Goal: Task Accomplishment & Management: Complete application form

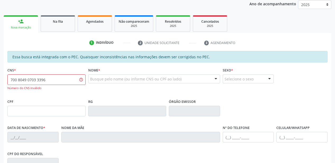
scroll to position [85, 0]
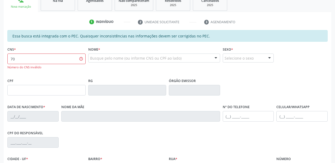
type input "7"
type input "700 8049 0703 3386"
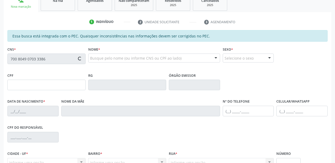
type input "022.192.904-50"
type input "[DATE]"
type input "[PERSON_NAME]"
type input "[PHONE_NUMBER]"
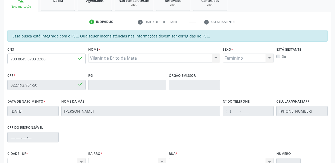
scroll to position [138, 0]
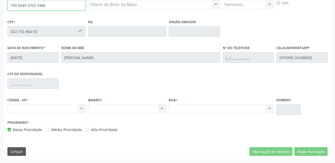
drag, startPoint x: 47, startPoint y: 4, endPoint x: 0, endPoint y: 9, distance: 47.1
click at [0, 9] on div "Acompanhamento Acompanhe a situação das marcações correntes e finalizadas Relat…" at bounding box center [167, 27] width 335 height 273
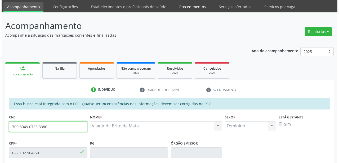
scroll to position [0, 0]
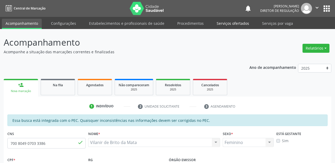
click at [231, 24] on link "Serviços ofertados" at bounding box center [233, 23] width 40 height 9
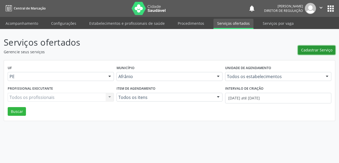
click at [307, 51] on span "Cadastrar Serviço" at bounding box center [316, 50] width 31 height 6
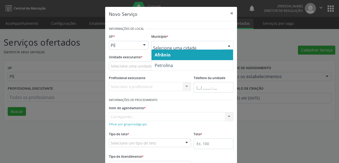
click at [167, 57] on span "Afrânio" at bounding box center [162, 55] width 16 height 6
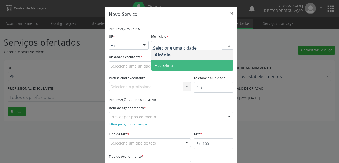
click at [164, 66] on span "Petrolina" at bounding box center [163, 66] width 18 height 6
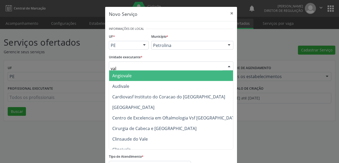
type input "vale"
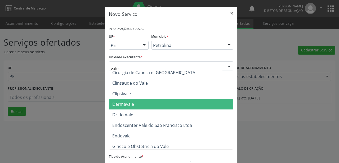
scroll to position [63, 0]
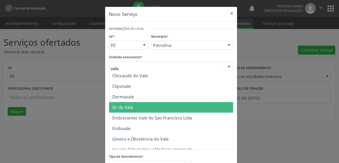
click at [147, 109] on span "Dr do Vale" at bounding box center [175, 107] width 132 height 11
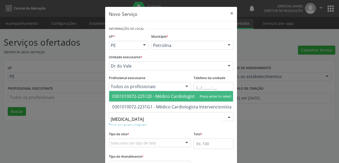
type input "cardiologista"
click at [131, 94] on span "0301010072-225120 - Médico Cardiologista" at bounding box center [154, 97] width 85 height 6
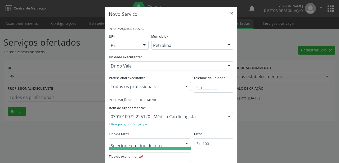
scroll to position [16, 0]
click at [122, 149] on span "Teto físico" at bounding box center [122, 148] width 20 height 6
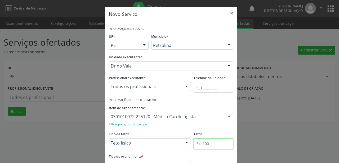
click at [200, 143] on input "text" at bounding box center [213, 144] width 40 height 11
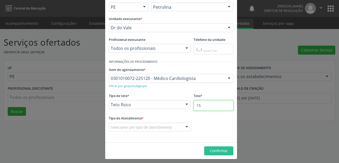
scroll to position [40, 0]
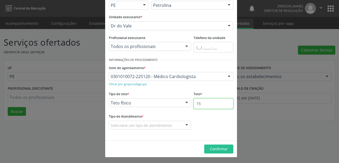
type input "15"
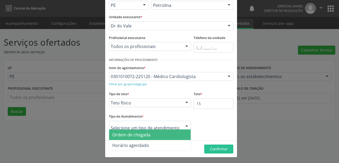
click at [125, 136] on span "Ordem de chegada" at bounding box center [131, 135] width 38 height 6
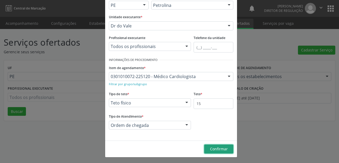
click at [211, 149] on span "Confirmar" at bounding box center [219, 149] width 18 height 5
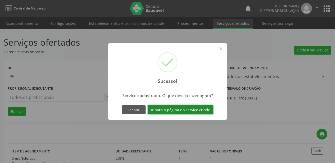
click at [177, 109] on button "Ir para a página do serviço criado" at bounding box center [181, 110] width 66 height 9
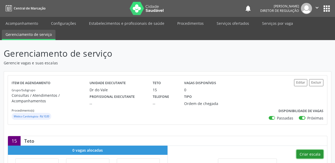
click at [307, 152] on button "Criar escala" at bounding box center [310, 154] width 27 height 9
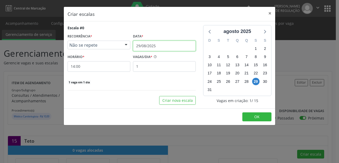
click at [150, 48] on input "29/08/2025" at bounding box center [164, 46] width 63 height 11
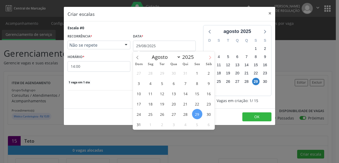
click at [209, 57] on icon at bounding box center [210, 58] width 4 height 4
select select "8"
click at [151, 85] on span "8" at bounding box center [150, 83] width 10 height 10
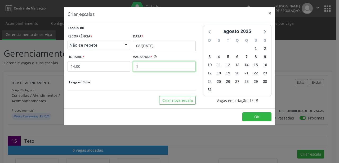
click at [141, 66] on input "1" at bounding box center [164, 66] width 63 height 11
type input "15"
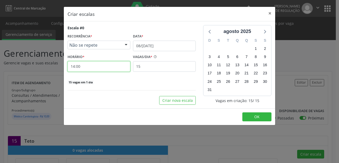
click at [88, 67] on input "14:00" at bounding box center [98, 66] width 63 height 11
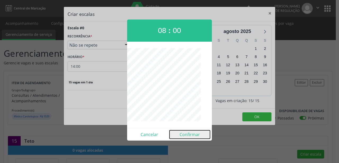
click at [190, 135] on button "Confirmar" at bounding box center [189, 135] width 40 height 8
type input "08:00"
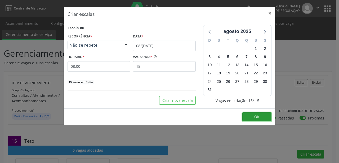
click at [254, 114] on button "OK" at bounding box center [256, 117] width 29 height 9
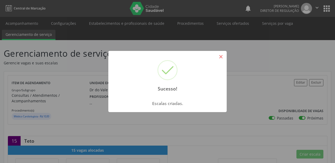
click at [222, 57] on button "×" at bounding box center [221, 56] width 9 height 9
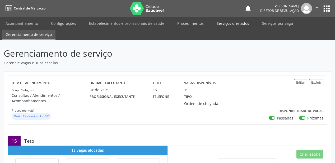
click at [230, 23] on link "Serviços ofertados" at bounding box center [233, 23] width 40 height 9
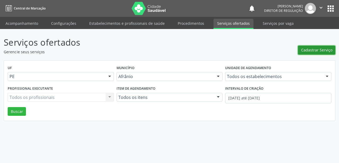
click at [313, 51] on span "Cadastrar Serviço" at bounding box center [316, 50] width 31 height 6
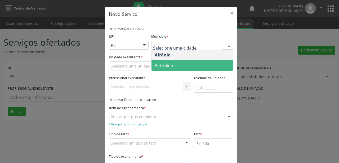
click at [162, 64] on span "Petrolina" at bounding box center [163, 66] width 18 height 6
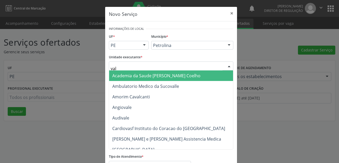
type input "vale"
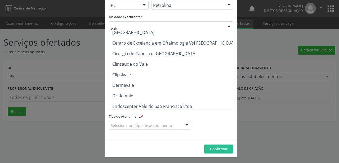
scroll to position [42, 0]
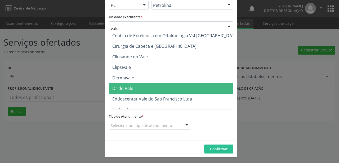
click at [123, 91] on span "Dr do Vale" at bounding box center [122, 89] width 21 height 6
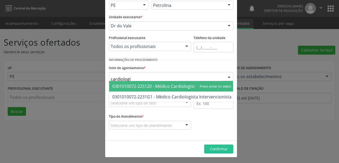
type input "cardiologis"
click at [170, 85] on span "0301010072-225120 - Médico Cardiologista" at bounding box center [154, 87] width 85 height 6
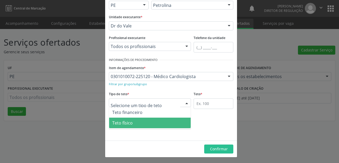
click at [129, 123] on span "Teto físico" at bounding box center [122, 123] width 20 height 6
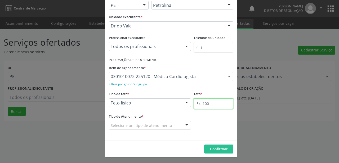
click at [204, 103] on input "text" at bounding box center [213, 104] width 40 height 11
type input "15"
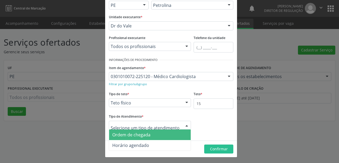
drag, startPoint x: 135, startPoint y: 135, endPoint x: 192, endPoint y: 146, distance: 57.8
click at [136, 135] on span "Ordem de chegada" at bounding box center [131, 135] width 38 height 6
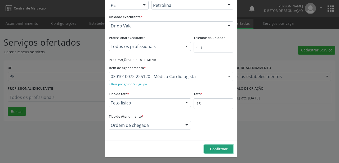
click at [212, 150] on span "Confirmar" at bounding box center [219, 149] width 18 height 5
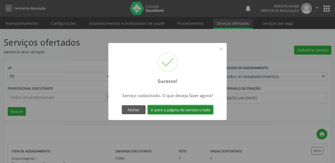
click at [186, 111] on button "Ir para a página do serviço criado" at bounding box center [181, 110] width 66 height 9
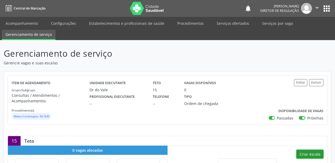
click at [307, 154] on button "Criar escala" at bounding box center [310, 154] width 27 height 9
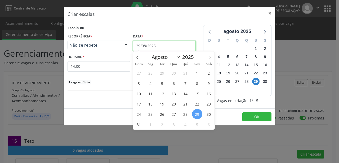
click at [164, 45] on input "29/08/2025" at bounding box center [164, 46] width 63 height 11
click at [210, 57] on icon at bounding box center [210, 57] width 2 height 3
select select "8"
click at [186, 85] on span "11" at bounding box center [185, 83] width 10 height 10
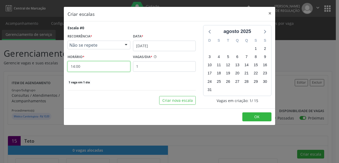
click at [103, 69] on input "14:00" at bounding box center [98, 66] width 63 height 11
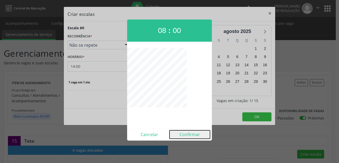
click at [186, 134] on button "Confirmar" at bounding box center [189, 135] width 40 height 8
type input "08:00"
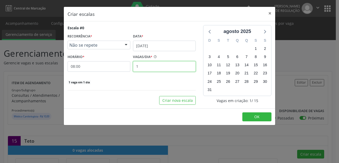
click at [142, 68] on input "1" at bounding box center [164, 66] width 63 height 11
type input "15"
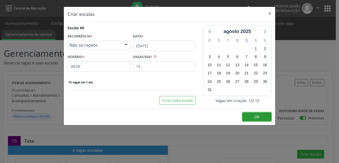
click at [257, 117] on span "OK" at bounding box center [256, 117] width 5 height 5
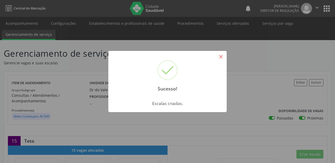
click at [223, 56] on button "×" at bounding box center [221, 56] width 9 height 9
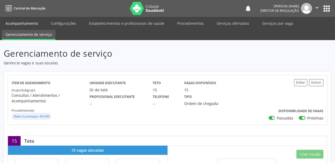
click at [28, 22] on link "Acompanhamento" at bounding box center [22, 23] width 40 height 9
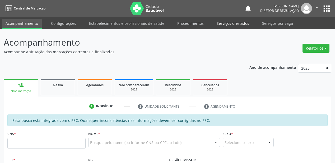
click at [225, 24] on link "Serviços ofertados" at bounding box center [233, 23] width 40 height 9
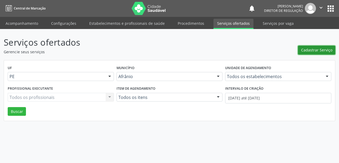
click at [312, 53] on button "Cadastrar Serviço" at bounding box center [316, 50] width 37 height 9
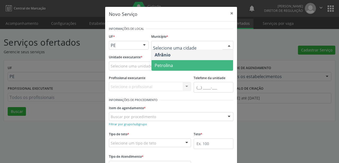
click at [161, 64] on span "Petrolina" at bounding box center [163, 66] width 18 height 6
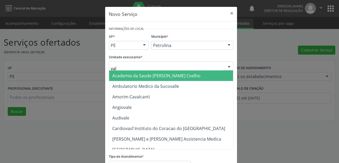
type input "vale"
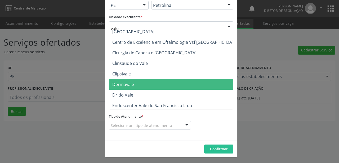
scroll to position [42, 0]
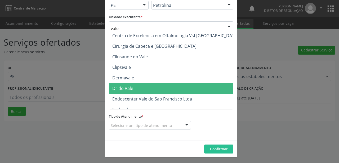
click at [125, 92] on span "Dr do Vale" at bounding box center [175, 88] width 132 height 11
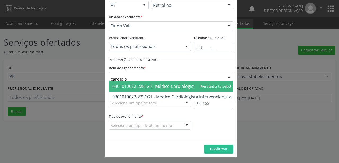
type input "cardiolog"
click at [170, 86] on span "0301010072-225120 - Médico Cardiologista" at bounding box center [154, 87] width 85 height 6
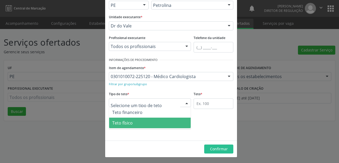
drag, startPoint x: 132, startPoint y: 122, endPoint x: 144, endPoint y: 122, distance: 11.9
click at [136, 122] on span "Teto físico" at bounding box center [149, 123] width 81 height 11
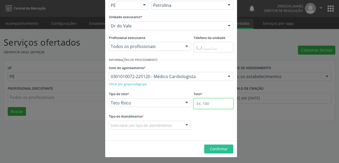
click at [200, 103] on input "text" at bounding box center [213, 104] width 40 height 11
type input "20"
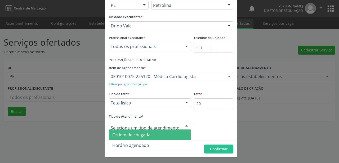
drag, startPoint x: 136, startPoint y: 137, endPoint x: 143, endPoint y: 137, distance: 7.2
click at [136, 136] on span "Ordem de chegada" at bounding box center [131, 135] width 38 height 6
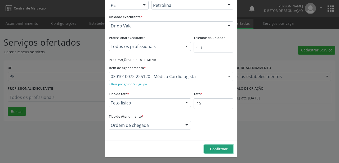
click at [210, 147] on span "Confirmar" at bounding box center [219, 149] width 18 height 5
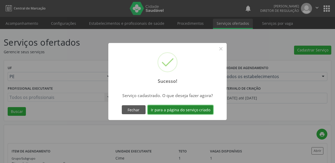
click at [180, 112] on button "Ir para a página do serviço criado" at bounding box center [181, 110] width 66 height 9
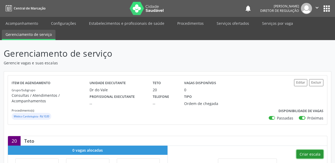
click at [309, 152] on button "Criar escala" at bounding box center [310, 154] width 27 height 9
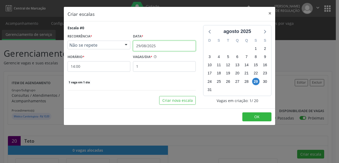
click at [144, 48] on input "29/08/2025" at bounding box center [164, 46] width 63 height 11
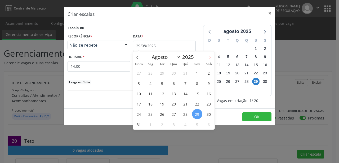
click at [209, 58] on icon at bounding box center [210, 58] width 4 height 4
select select "8"
click at [187, 96] on span "18" at bounding box center [185, 94] width 10 height 10
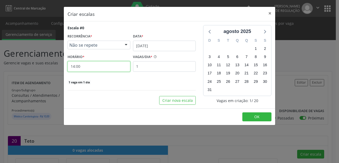
click at [98, 69] on input "14:00" at bounding box center [98, 66] width 63 height 11
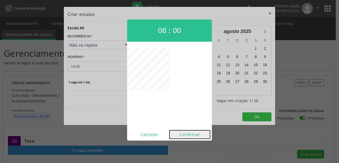
click at [188, 135] on button "Confirmar" at bounding box center [189, 135] width 40 height 8
type input "08:00"
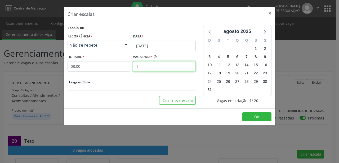
click at [144, 69] on input "1" at bounding box center [164, 66] width 63 height 11
type input "20"
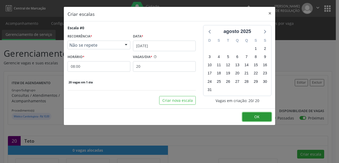
click at [251, 119] on button "OK" at bounding box center [256, 117] width 29 height 9
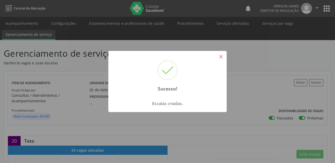
click at [221, 58] on button "×" at bounding box center [221, 56] width 9 height 9
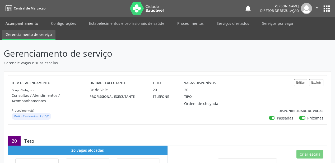
click at [21, 24] on link "Acompanhamento" at bounding box center [22, 23] width 40 height 9
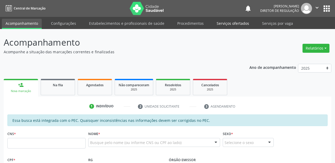
click at [236, 24] on link "Serviços ofertados" at bounding box center [233, 23] width 40 height 9
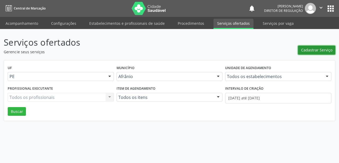
click at [308, 50] on span "Cadastrar Serviço" at bounding box center [316, 50] width 31 height 6
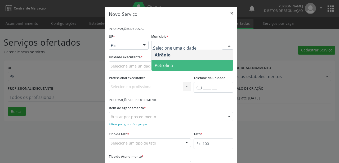
click at [158, 66] on span "Petrolina" at bounding box center [163, 66] width 18 height 6
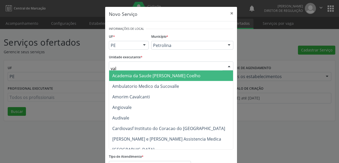
type input "vale"
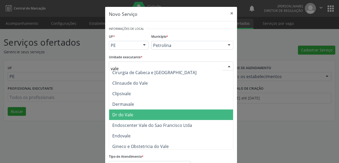
scroll to position [63, 0]
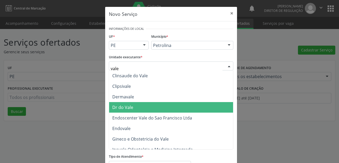
click at [129, 110] on span "Dr do Vale" at bounding box center [122, 108] width 21 height 6
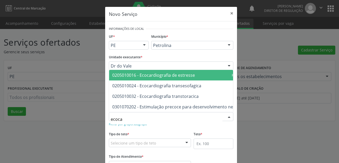
type input "ecocar"
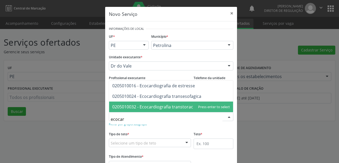
click at [135, 105] on span "0205010032 - Ecocardiografia transtoracica" at bounding box center [155, 107] width 86 height 6
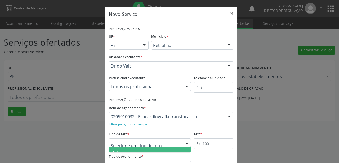
scroll to position [16, 0]
click at [129, 151] on span "Teto físico" at bounding box center [149, 147] width 81 height 11
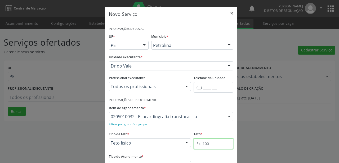
click at [197, 142] on input "text" at bounding box center [213, 144] width 40 height 11
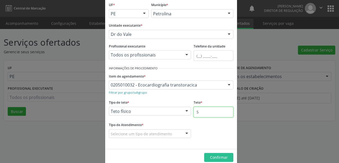
scroll to position [40, 0]
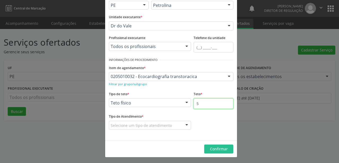
type input "5"
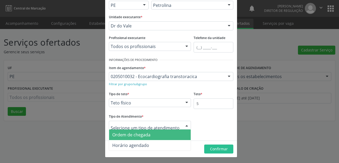
click at [127, 136] on span "Ordem de chegada" at bounding box center [131, 135] width 38 height 6
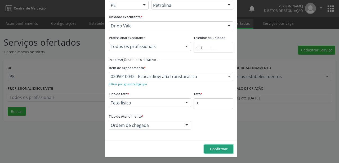
click at [206, 151] on button "Confirmar" at bounding box center [218, 149] width 29 height 9
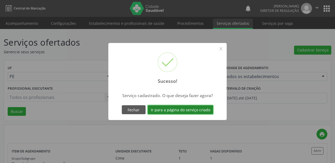
click at [177, 110] on button "Ir para a página do serviço criado" at bounding box center [181, 110] width 66 height 9
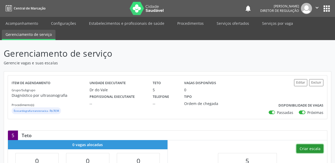
click at [306, 147] on button "Criar escala" at bounding box center [310, 149] width 27 height 9
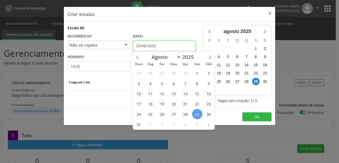
click at [150, 46] on input "29/08/2025" at bounding box center [164, 46] width 63 height 11
click at [210, 59] on icon at bounding box center [210, 58] width 4 height 4
select select "8"
click at [151, 85] on span "8" at bounding box center [150, 83] width 10 height 10
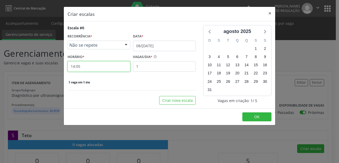
click at [81, 67] on input "14:05" at bounding box center [98, 66] width 63 height 11
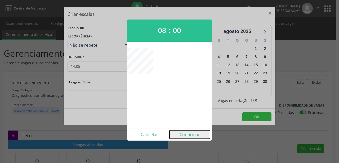
click at [184, 134] on button "Confirmar" at bounding box center [189, 135] width 40 height 8
type input "08:00"
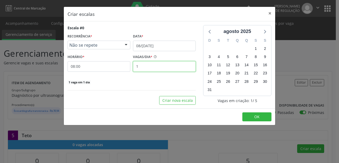
click at [138, 64] on input "1" at bounding box center [164, 66] width 63 height 11
type input "5"
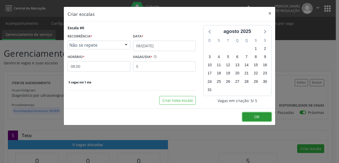
click at [249, 116] on button "OK" at bounding box center [256, 117] width 29 height 9
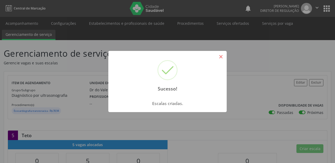
click at [221, 59] on button "×" at bounding box center [221, 56] width 9 height 9
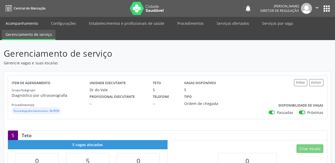
click at [28, 24] on link "Acompanhamento" at bounding box center [22, 23] width 40 height 9
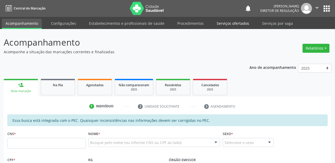
click at [227, 25] on link "Serviços ofertados" at bounding box center [233, 23] width 40 height 9
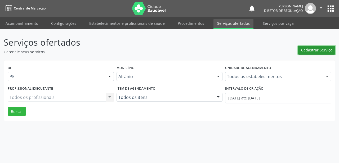
click at [308, 49] on span "Cadastrar Serviço" at bounding box center [316, 50] width 31 height 6
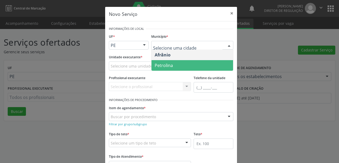
click at [164, 64] on span "Petrolina" at bounding box center [163, 66] width 18 height 6
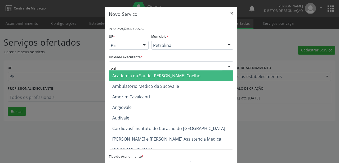
type input "vale"
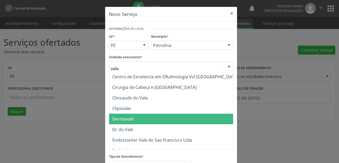
scroll to position [42, 0]
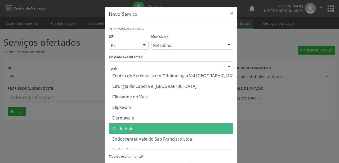
click at [142, 129] on span "Dr do Vale" at bounding box center [175, 129] width 132 height 11
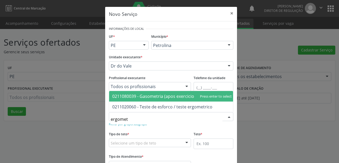
type input "ergometr"
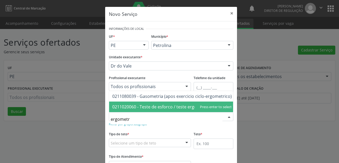
click at [167, 106] on span "0211020060 - Teste de esforco / teste ergometrico" at bounding box center [162, 107] width 100 height 6
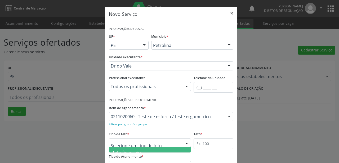
click at [139, 150] on span "Teto financeiro" at bounding box center [127, 153] width 30 height 6
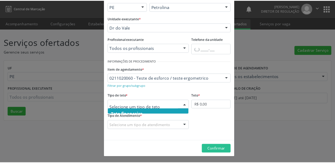
scroll to position [16, 0]
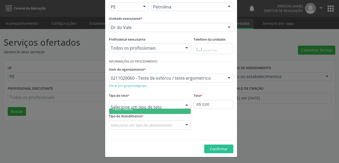
click at [143, 110] on span "Teto físico" at bounding box center [149, 109] width 81 height 11
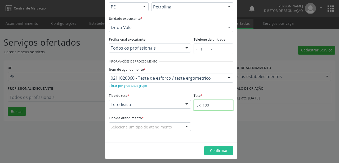
click at [197, 103] on input "text" at bounding box center [213, 105] width 40 height 11
type input "5"
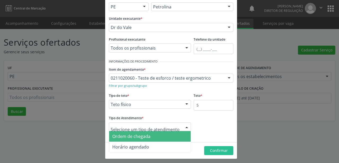
click at [125, 136] on span "Ordem de chegada" at bounding box center [131, 137] width 38 height 6
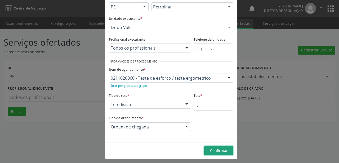
click at [219, 152] on span "Confirmar" at bounding box center [219, 150] width 18 height 5
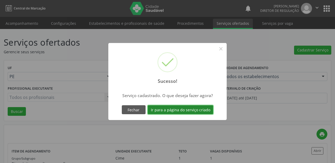
click at [172, 109] on button "Ir para a página do serviço criado" at bounding box center [181, 110] width 66 height 9
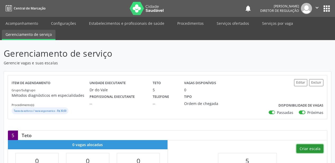
click at [308, 146] on button "Criar escala" at bounding box center [310, 149] width 27 height 9
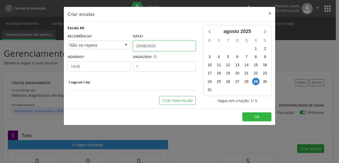
click at [152, 45] on input "29/08/2025" at bounding box center [164, 46] width 63 height 11
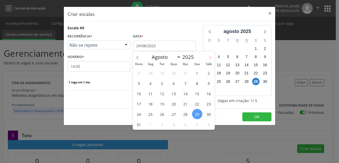
click at [210, 60] on icon at bounding box center [210, 58] width 4 height 4
select select "8"
click at [152, 86] on span "8" at bounding box center [150, 83] width 10 height 10
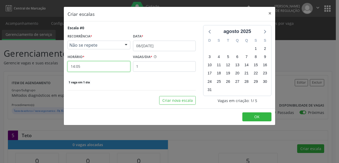
click at [78, 67] on input "14:05" at bounding box center [98, 66] width 63 height 11
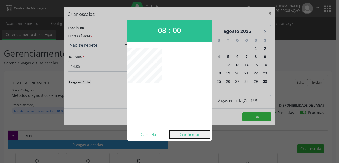
click at [190, 135] on button "Confirmar" at bounding box center [189, 135] width 40 height 8
type input "08:00"
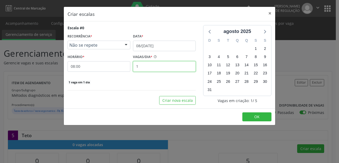
click at [142, 66] on input "1" at bounding box center [164, 66] width 63 height 11
type input "5"
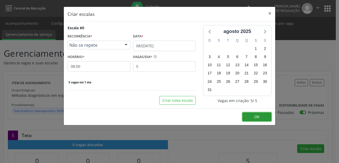
click at [258, 117] on span "OK" at bounding box center [256, 117] width 5 height 5
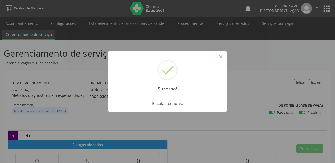
click at [222, 57] on button "×" at bounding box center [221, 56] width 9 height 9
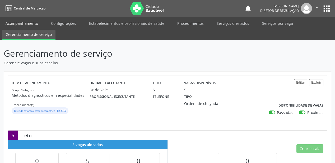
click at [33, 24] on link "Acompanhamento" at bounding box center [22, 23] width 40 height 9
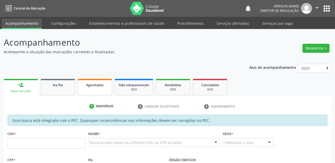
click at [101, 86] on span "Agendados" at bounding box center [94, 85] width 17 height 4
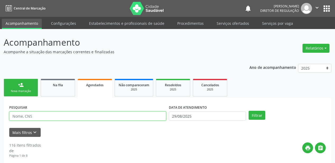
click at [44, 119] on input "text" at bounding box center [87, 116] width 157 height 9
type input "705302403239790"
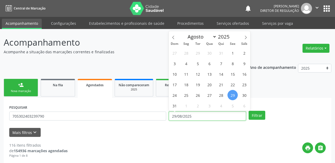
click at [196, 117] on input "29/08/2025" at bounding box center [207, 116] width 77 height 9
click at [246, 95] on span "30" at bounding box center [244, 95] width 10 height 10
type input "30/[DATE]"
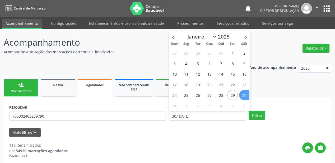
click at [246, 95] on span "30" at bounding box center [244, 95] width 10 height 10
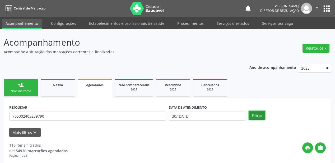
click at [258, 117] on button "Filtrar" at bounding box center [257, 115] width 17 height 9
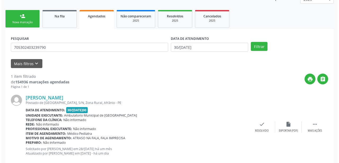
scroll to position [80, 0]
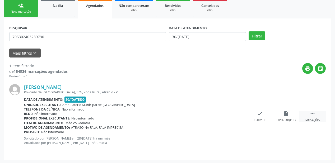
click at [314, 113] on icon "" at bounding box center [313, 114] width 6 height 6
click at [235, 117] on div "cancel Cancelar" at bounding box center [233, 116] width 26 height 11
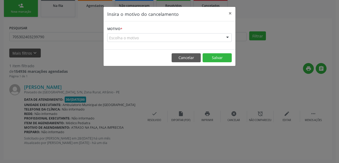
click at [130, 34] on div "Escolha o motivo" at bounding box center [169, 37] width 124 height 9
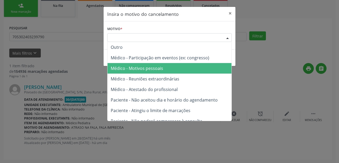
click at [143, 67] on span "Médico - Motivos pessoais" at bounding box center [137, 69] width 52 height 6
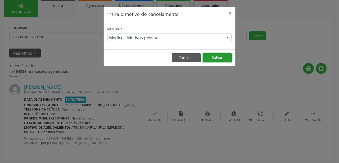
click at [220, 56] on button "Salvar" at bounding box center [216, 57] width 29 height 9
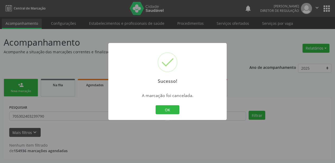
scroll to position [0, 0]
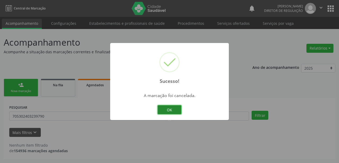
click at [173, 114] on button "OK" at bounding box center [169, 110] width 24 height 9
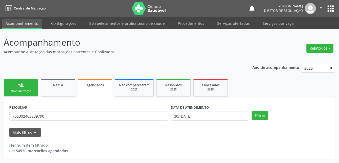
click at [28, 90] on div "Nova marcação" at bounding box center [21, 91] width 26 height 4
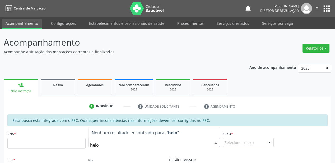
type input "heloy"
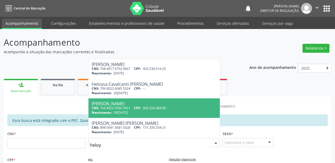
scroll to position [19, 0]
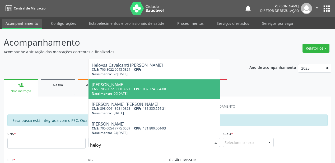
click at [139, 91] on div "CNS: 706 8022 0500 3921 CPF: 002.324.384-80" at bounding box center [154, 89] width 125 height 4
type input "706 8022 0500 3921"
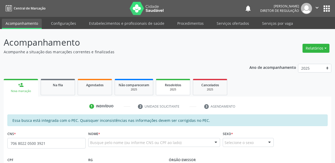
scroll to position [0, 0]
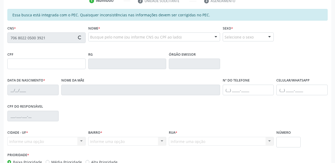
type input "002.324.384-80"
type input "09[DATE]"
type input "[PERSON_NAME]"
type input "[PHONE_NUMBER]"
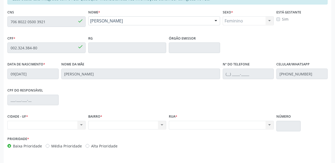
scroll to position [127, 0]
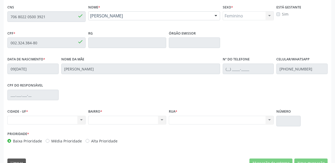
click at [0, 20] on div "Acompanhamento Acompanhe a situação das marcações correntes e finalizadas Relat…" at bounding box center [167, 38] width 335 height 273
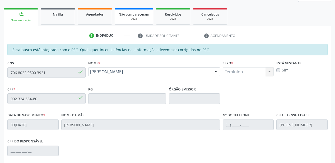
scroll to position [63, 0]
